Goal: Transaction & Acquisition: Download file/media

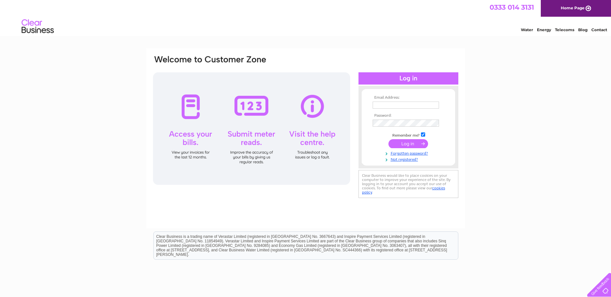
type input "[PERSON_NAME][EMAIL_ADDRESS][PERSON_NAME][DOMAIN_NAME]"
click at [407, 142] on input "submit" at bounding box center [408, 143] width 40 height 9
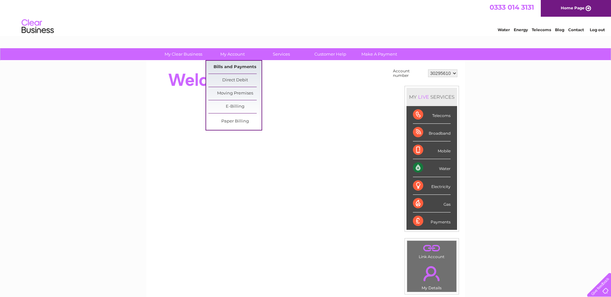
click at [242, 66] on link "Bills and Payments" at bounding box center [234, 67] width 53 height 13
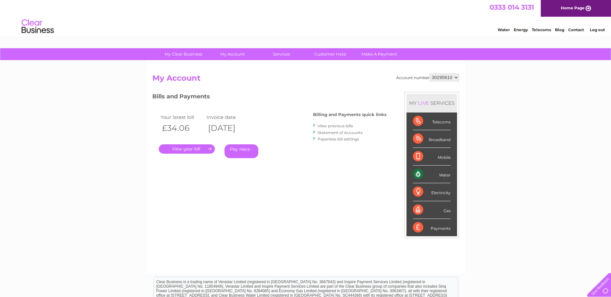
click at [188, 149] on link "." at bounding box center [187, 149] width 56 height 9
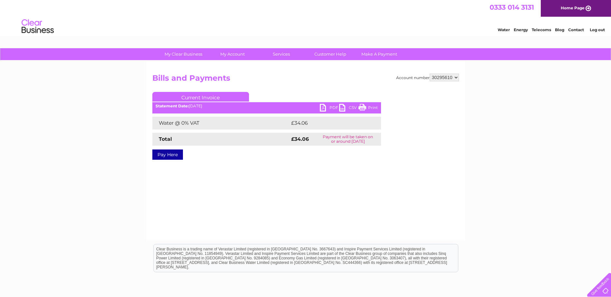
click at [323, 107] on link "PDF" at bounding box center [329, 108] width 19 height 9
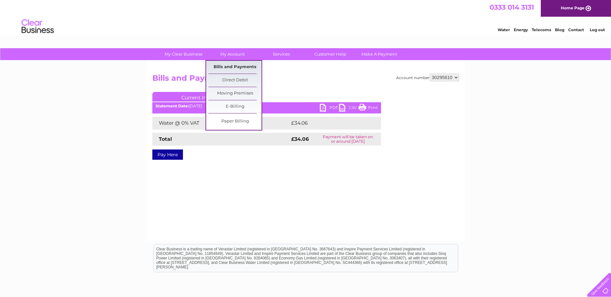
click at [238, 66] on link "Bills and Payments" at bounding box center [234, 67] width 53 height 13
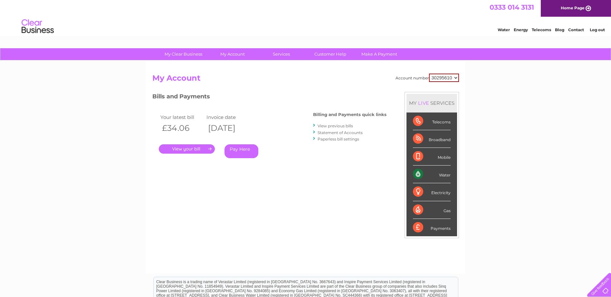
click at [335, 125] on link "View previous bills" at bounding box center [334, 126] width 35 height 5
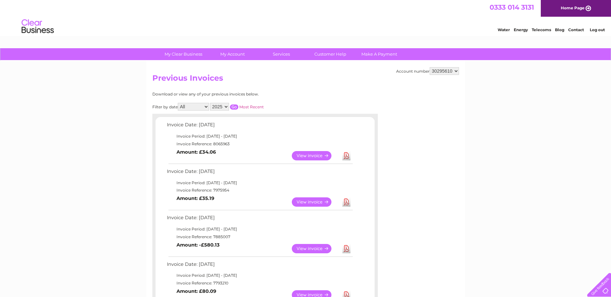
click at [346, 201] on link "Download" at bounding box center [346, 202] width 8 height 9
drag, startPoint x: 464, startPoint y: 205, endPoint x: 373, endPoint y: 218, distance: 91.7
